Goal: Transaction & Acquisition: Purchase product/service

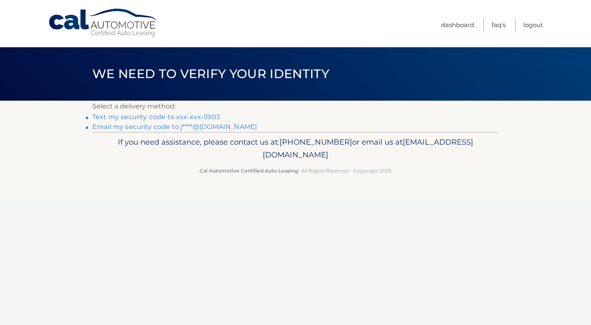
click at [153, 117] on link "Text my security code to xxx-xxx-5903" at bounding box center [156, 117] width 128 height 8
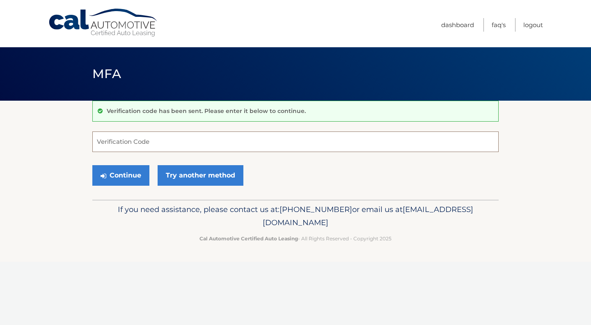
click at [128, 147] on input "Verification Code" at bounding box center [295, 141] width 407 height 21
type input "932237"
click at [126, 171] on button "Continue" at bounding box center [120, 175] width 57 height 21
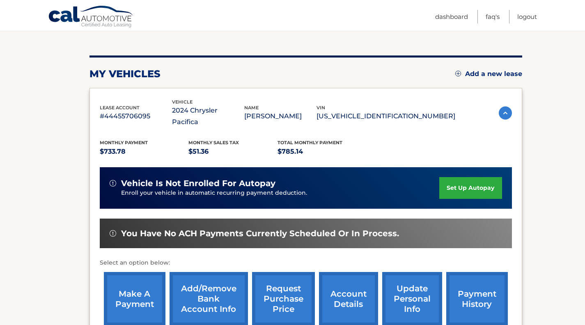
scroll to position [99, 0]
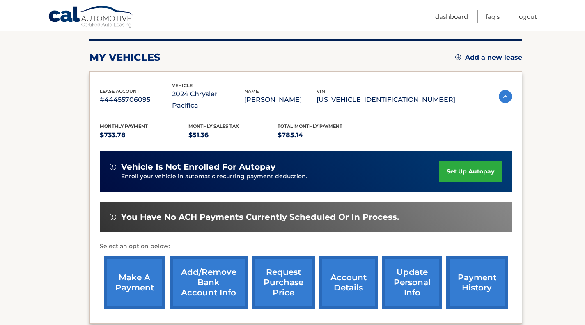
click at [138, 271] on link "make a payment" at bounding box center [135, 282] width 62 height 54
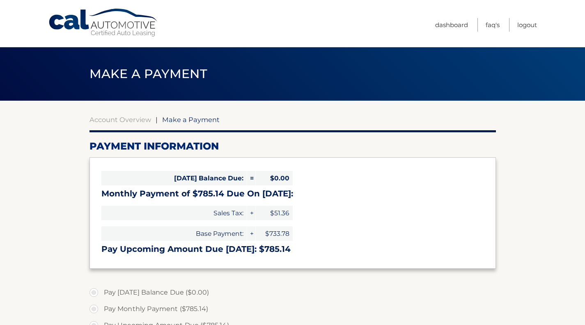
select select "ZmI1ZWEwZTYtZTg3Ny00NTI3LThmNmItOGRiOTFlNmY0NGJi"
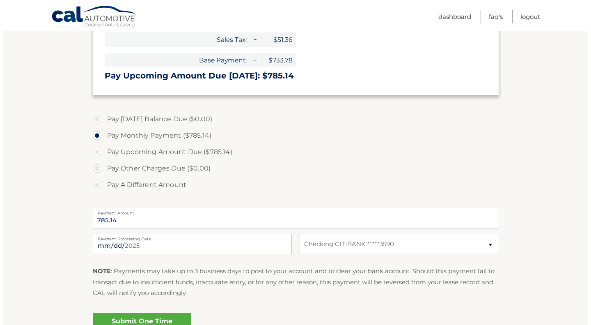
scroll to position [181, 0]
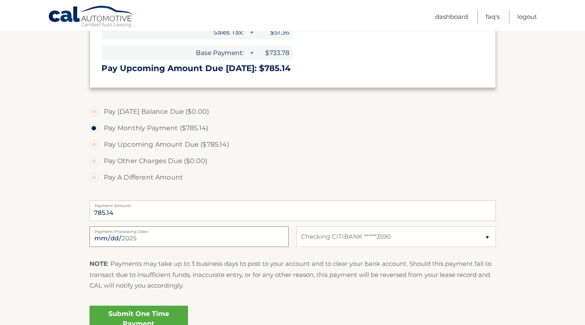
click at [143, 234] on input "2025-09-06" at bounding box center [189, 236] width 199 height 21
click at [142, 237] on input "2025-09-19" at bounding box center [189, 236] width 199 height 21
type input "2025-09-22"
click at [123, 315] on link "Submit One Time Payment" at bounding box center [139, 319] width 99 height 26
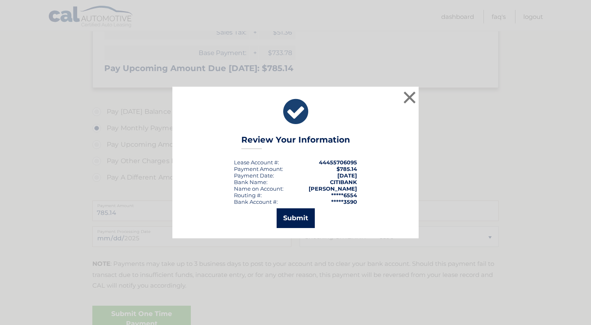
click at [298, 216] on button "Submit" at bounding box center [296, 218] width 38 height 20
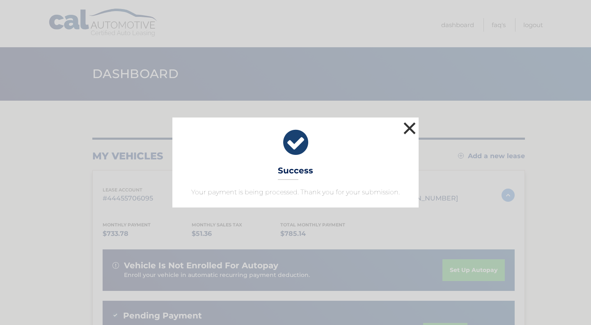
click at [407, 126] on button "×" at bounding box center [410, 128] width 16 height 16
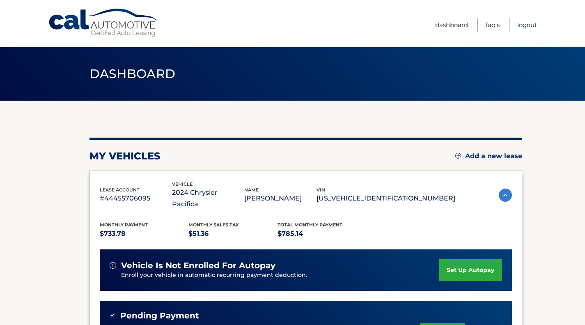
click at [520, 25] on link "Logout" at bounding box center [527, 25] width 20 height 14
